Goal: Information Seeking & Learning: Learn about a topic

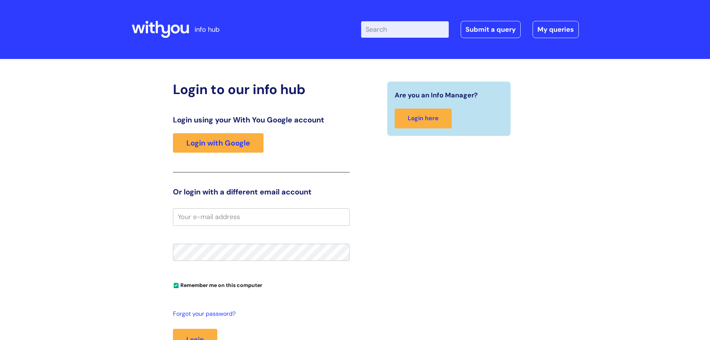
click at [419, 33] on input "Enter your search term here..." at bounding box center [405, 29] width 88 height 16
type input "EAP"
click at [229, 139] on link "Login with Google" at bounding box center [218, 142] width 91 height 19
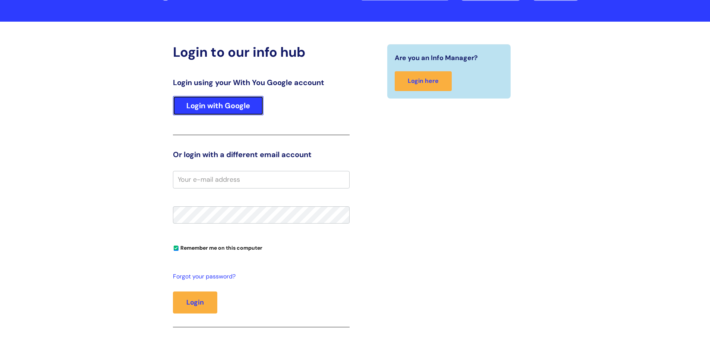
click at [215, 108] on link "Login with Google" at bounding box center [218, 105] width 91 height 19
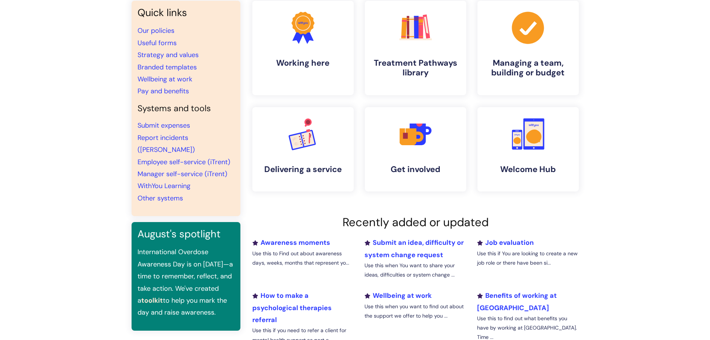
scroll to position [149, 0]
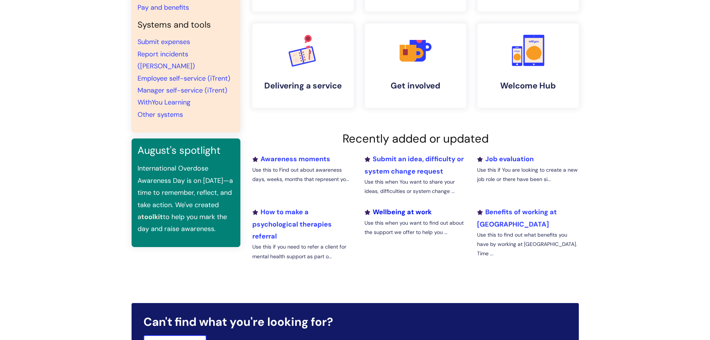
click at [395, 210] on link "Wellbeing at work" at bounding box center [398, 211] width 67 height 9
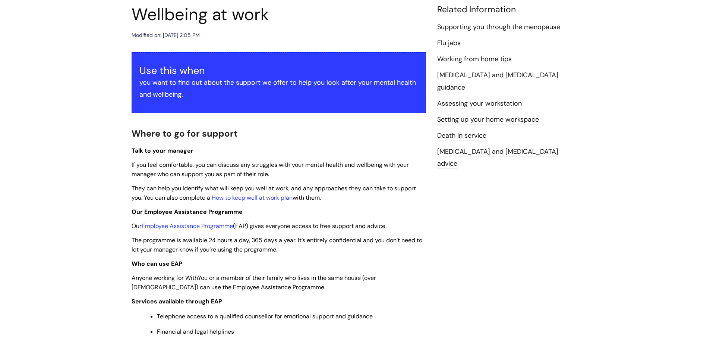
scroll to position [186, 0]
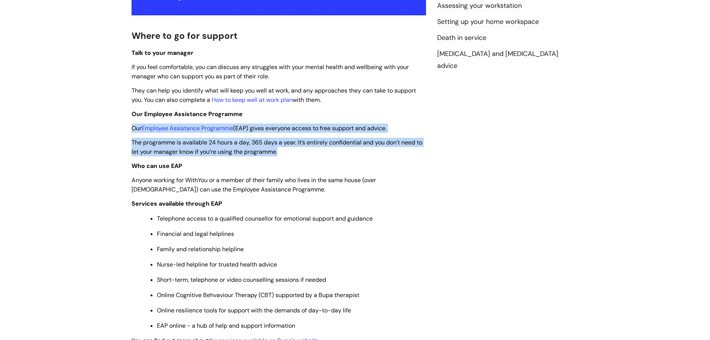
drag, startPoint x: 134, startPoint y: 128, endPoint x: 282, endPoint y: 154, distance: 150.3
copy div "Our Employee Assistance Programme (EAP) gives everyone access to free support a…"
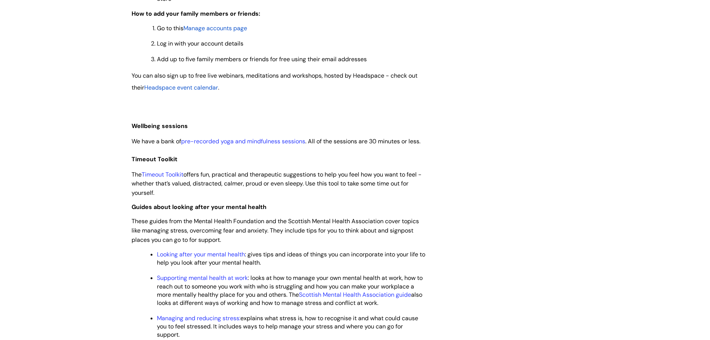
scroll to position [820, 0]
